Goal: Task Accomplishment & Management: Use online tool/utility

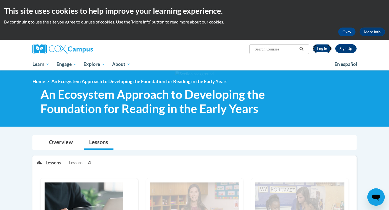
click at [318, 48] on link "Log In" at bounding box center [322, 48] width 19 height 9
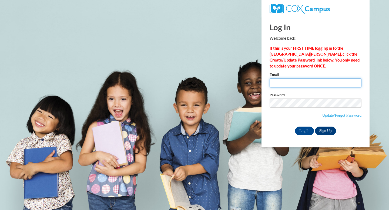
click at [285, 85] on input "Email" at bounding box center [315, 82] width 92 height 9
type input "mohrhauss@goshenlocalschools.org"
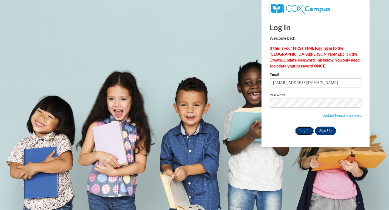
click at [302, 130] on input "Log In" at bounding box center [304, 131] width 19 height 9
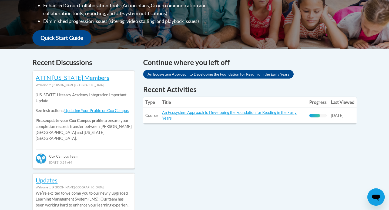
scroll to position [187, 0]
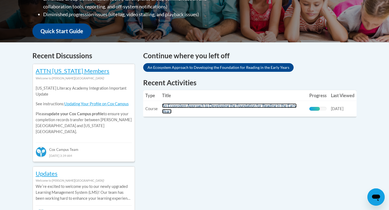
click at [224, 107] on link "An Ecosystem Approach to Developing the Foundation for Reading in the Early Yea…" at bounding box center [229, 108] width 134 height 10
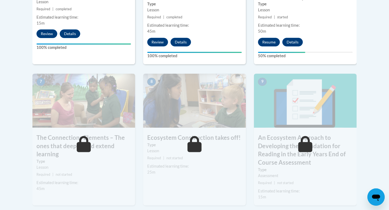
scroll to position [421, 0]
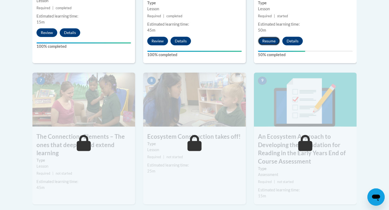
click at [268, 39] on button "Resume" at bounding box center [269, 41] width 22 height 9
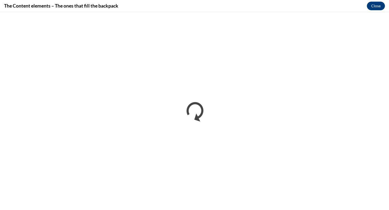
scroll to position [0, 0]
